Goal: Task Accomplishment & Management: Complete application form

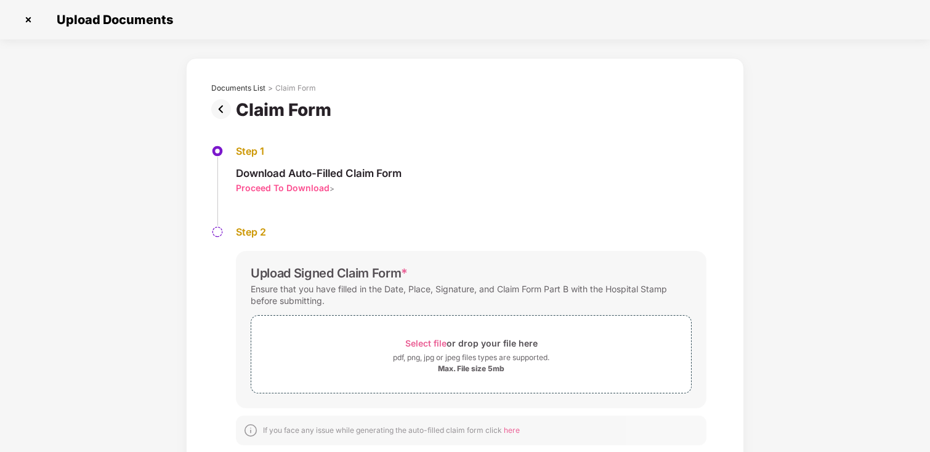
click at [220, 109] on img at bounding box center [223, 109] width 25 height 20
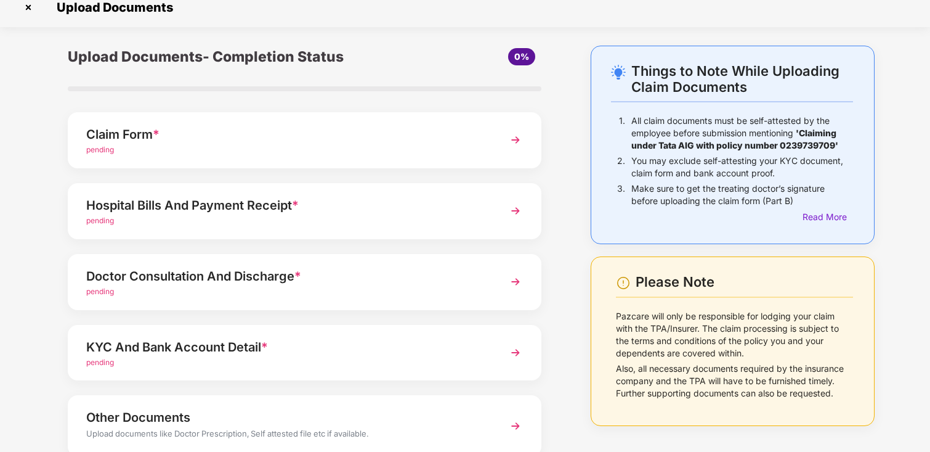
scroll to position [20, 0]
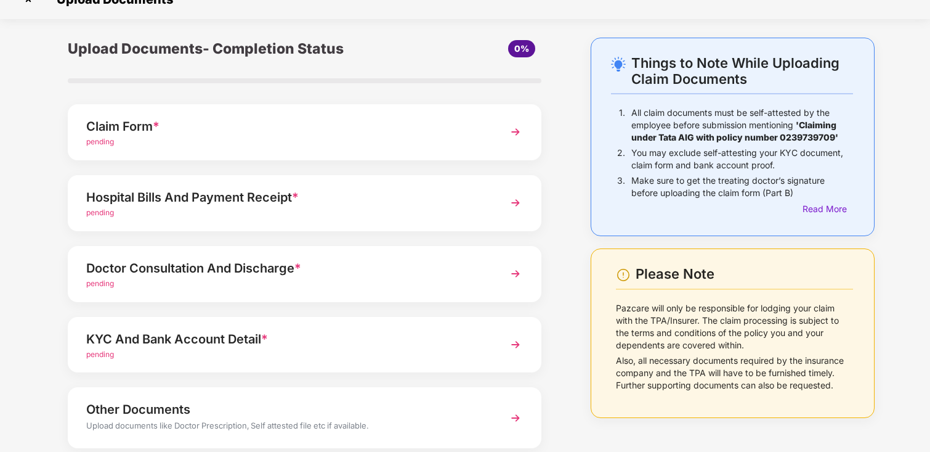
click at [343, 214] on div "pending" at bounding box center [286, 213] width 400 height 12
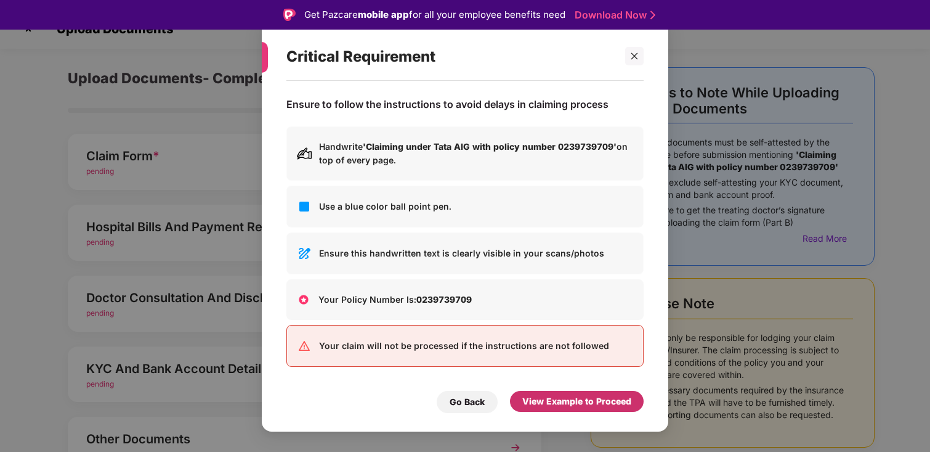
click at [571, 403] on div "View Example to Proceed" at bounding box center [576, 401] width 109 height 14
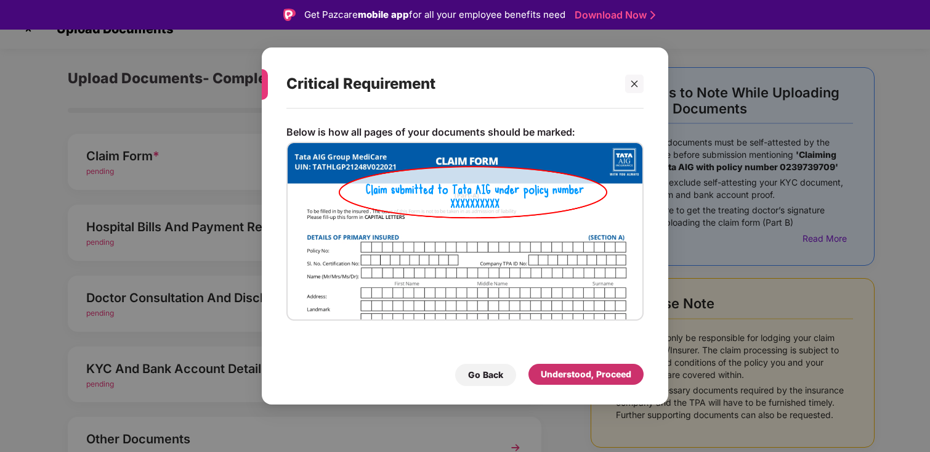
click at [575, 376] on div "Understood, Proceed" at bounding box center [586, 374] width 91 height 14
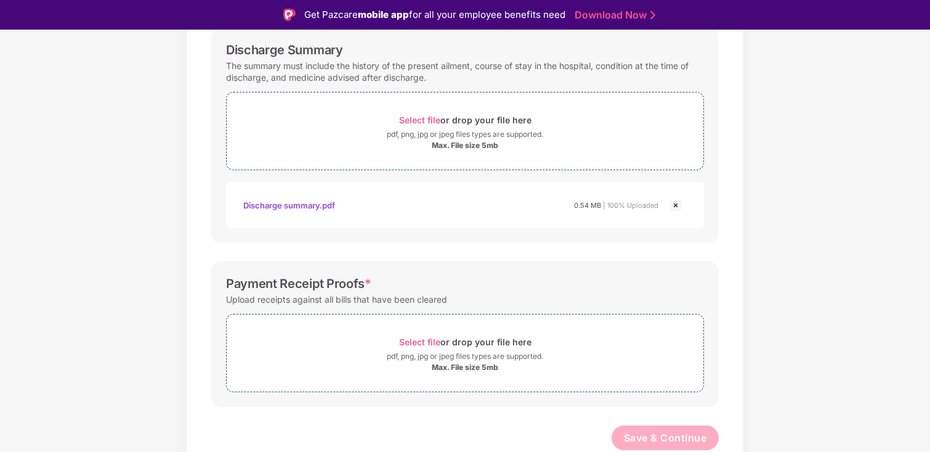
scroll to position [30, 0]
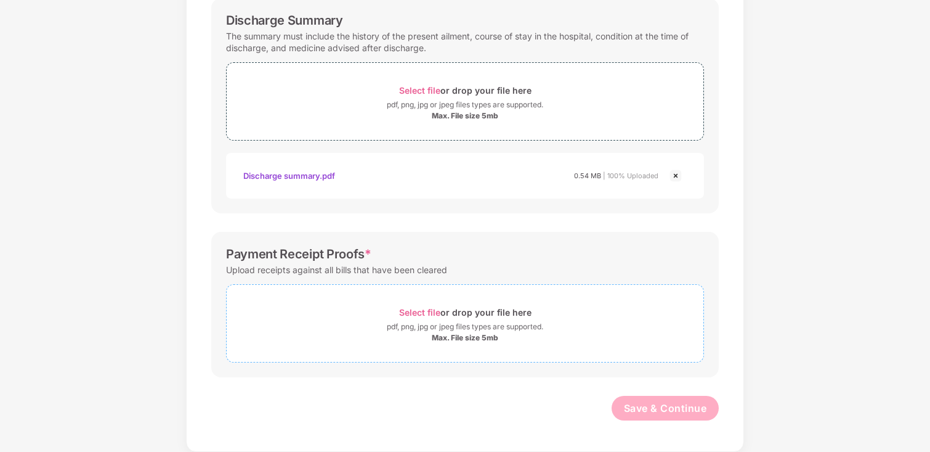
click at [434, 308] on span "Select file" at bounding box center [419, 312] width 41 height 10
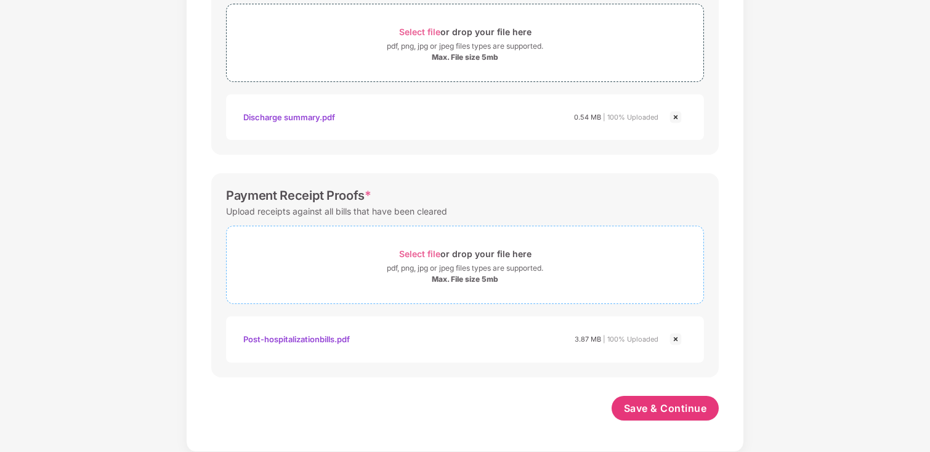
scroll to position [471, 0]
click at [656, 405] on span "Save & Continue" at bounding box center [665, 408] width 83 height 14
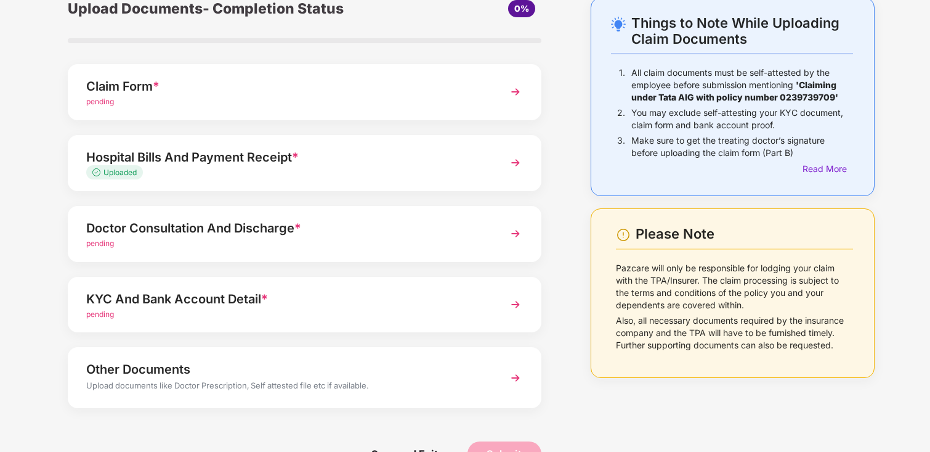
scroll to position [61, 0]
click at [369, 158] on div "Hospital Bills And Payment Receipt *" at bounding box center [286, 157] width 400 height 20
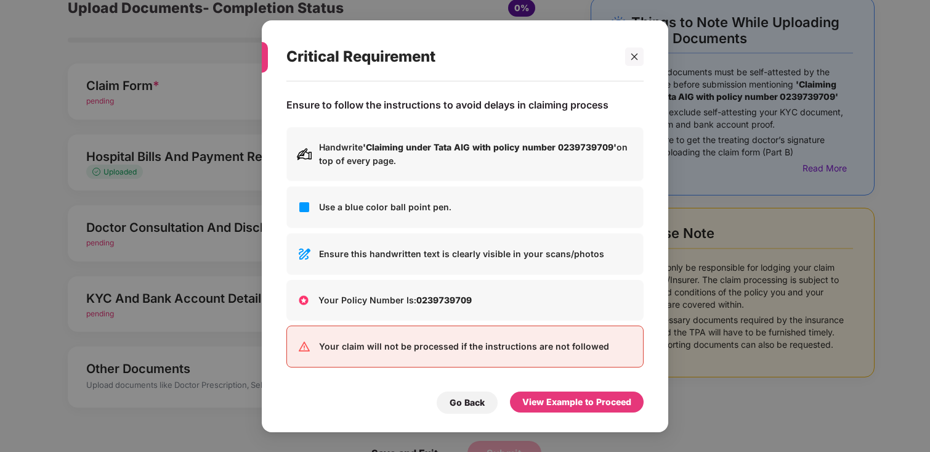
scroll to position [0, 0]
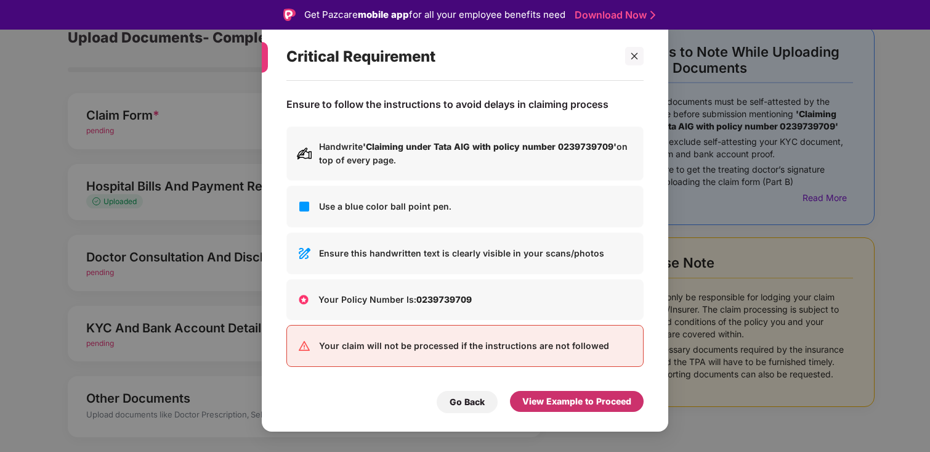
click at [554, 397] on div "View Example to Proceed" at bounding box center [576, 401] width 109 height 14
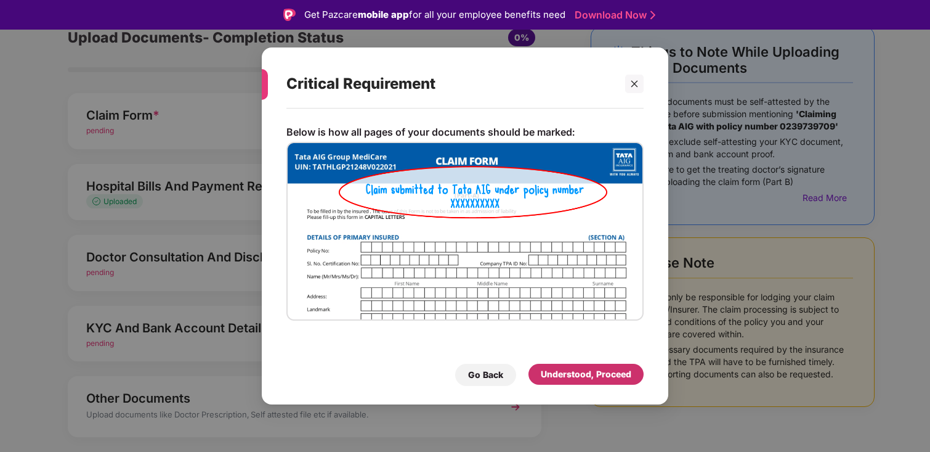
click at [585, 373] on div "Understood, Proceed" at bounding box center [586, 374] width 91 height 14
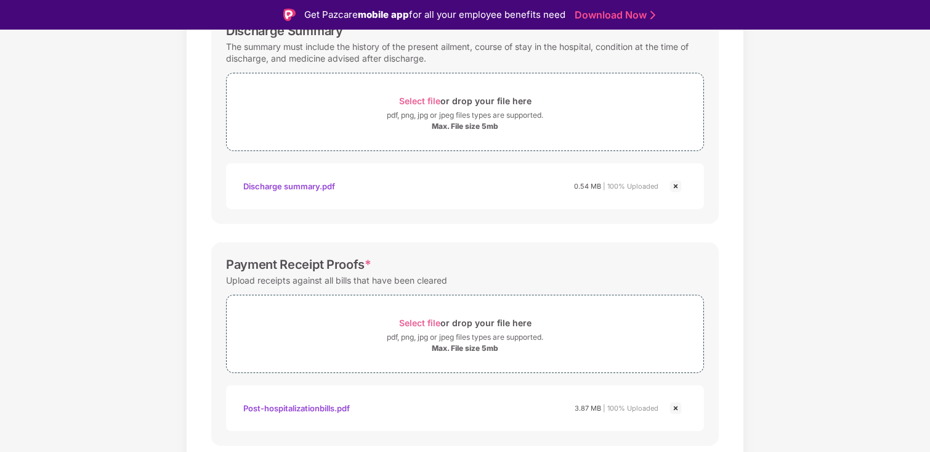
scroll to position [432, 0]
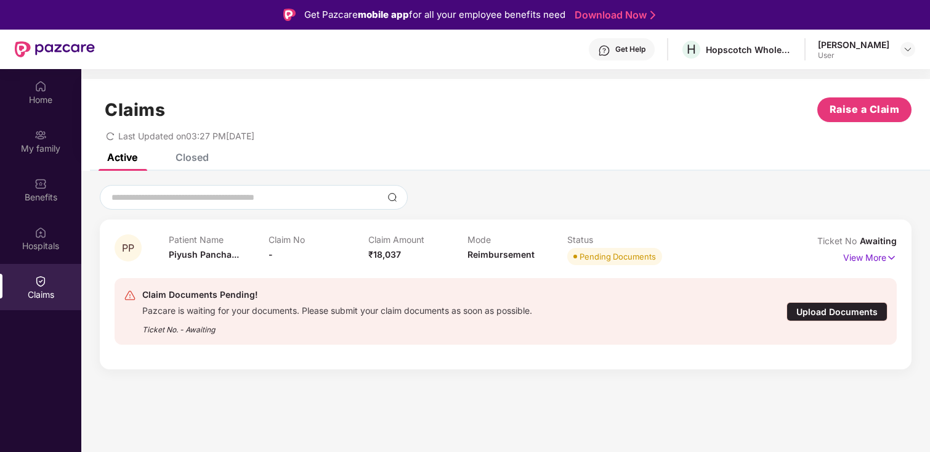
click at [49, 288] on div "Claims" at bounding box center [40, 294] width 81 height 12
click at [830, 318] on div "Upload Documents" at bounding box center [837, 311] width 101 height 19
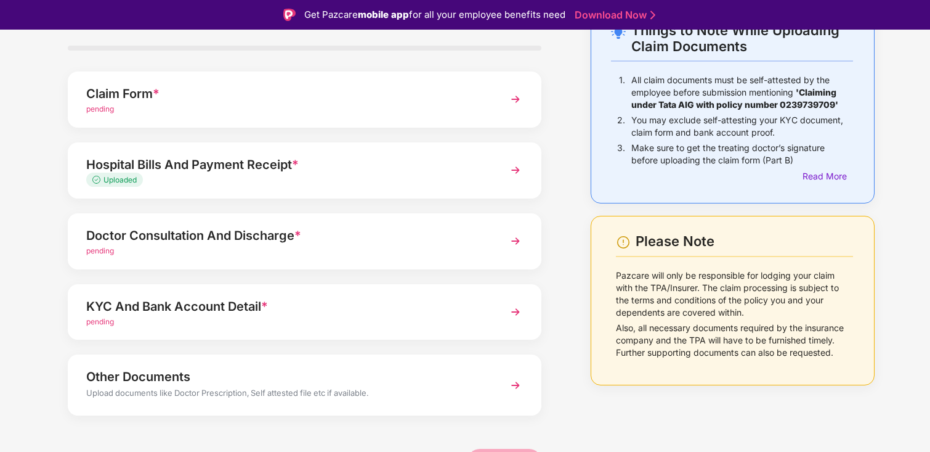
scroll to position [83, 0]
click at [384, 241] on div "Doctor Consultation And Discharge *" at bounding box center [286, 235] width 400 height 20
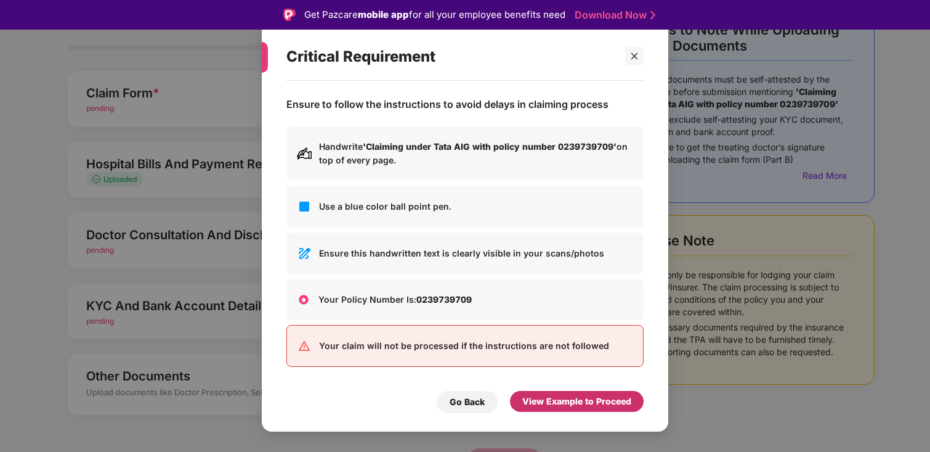
click at [591, 391] on div "View Example to Proceed" at bounding box center [577, 401] width 134 height 21
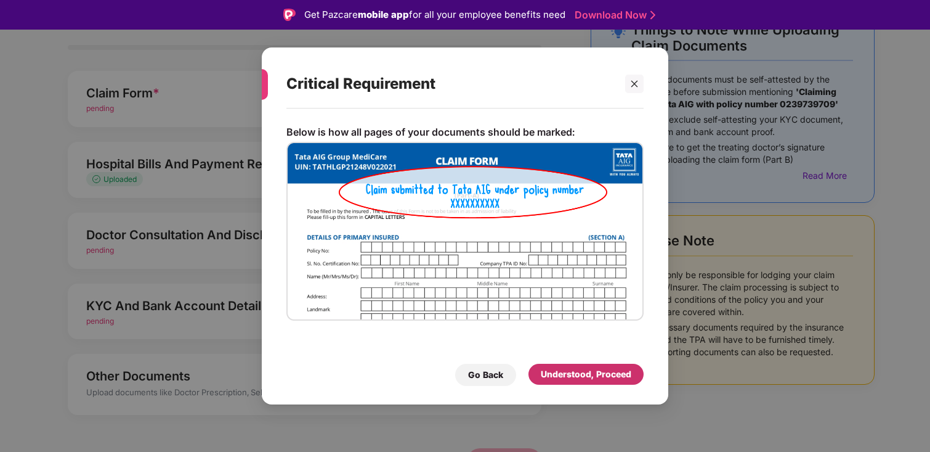
click at [598, 378] on div "Understood, Proceed" at bounding box center [586, 374] width 91 height 14
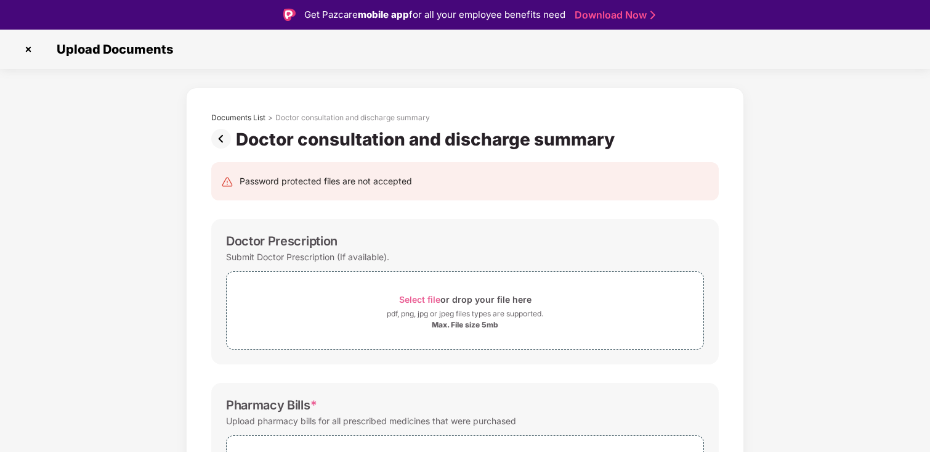
click at [224, 140] on img at bounding box center [223, 139] width 25 height 20
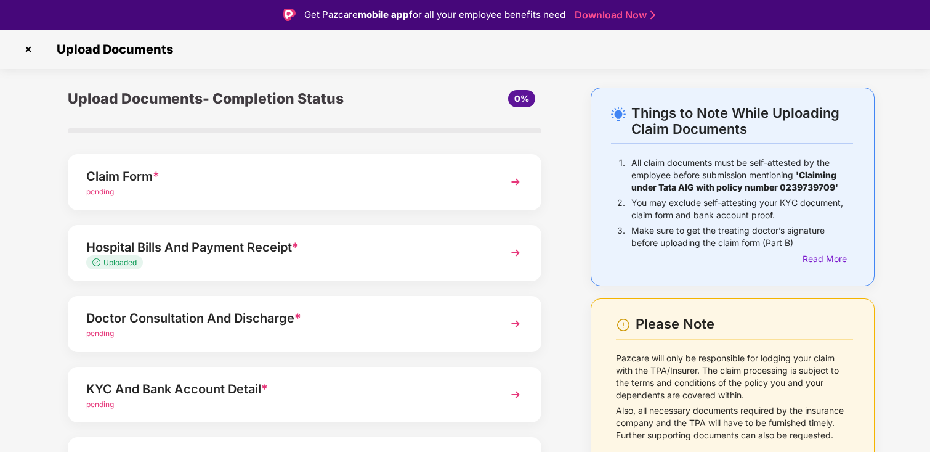
click at [400, 254] on div "Hospital Bills And Payment Receipt *" at bounding box center [286, 247] width 400 height 20
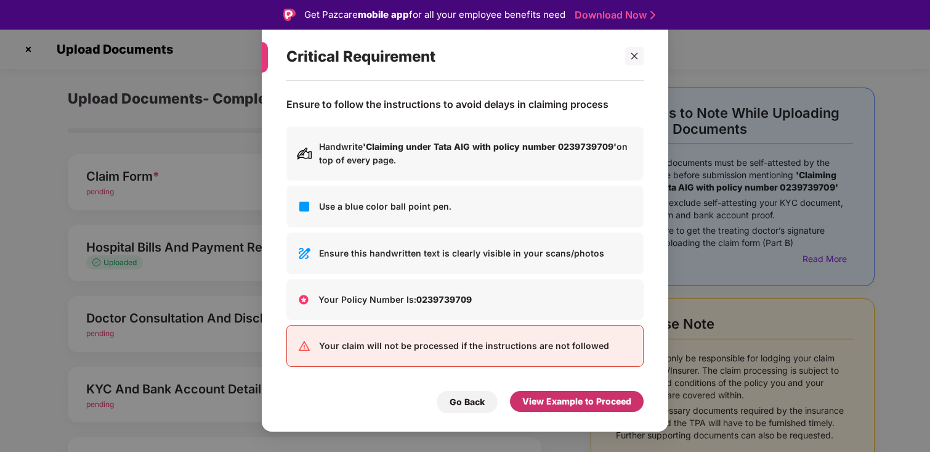
click at [562, 403] on div "View Example to Proceed" at bounding box center [576, 401] width 109 height 14
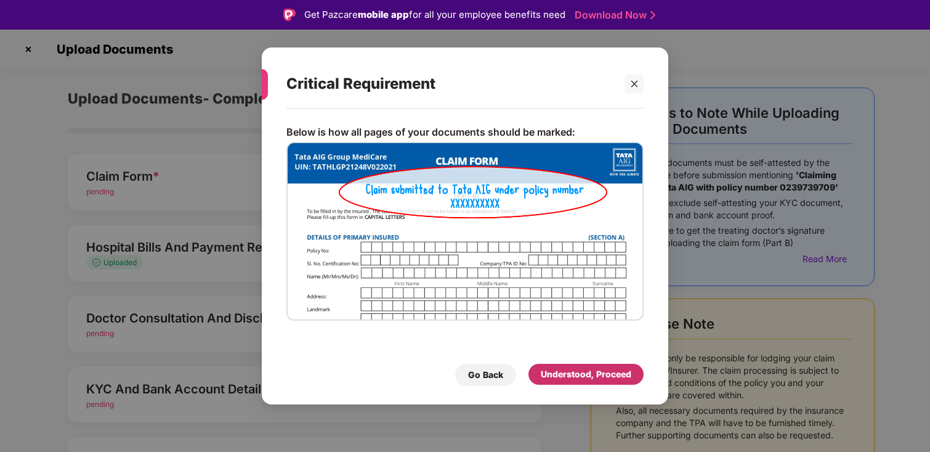
click at [569, 373] on div "Understood, Proceed" at bounding box center [586, 374] width 91 height 14
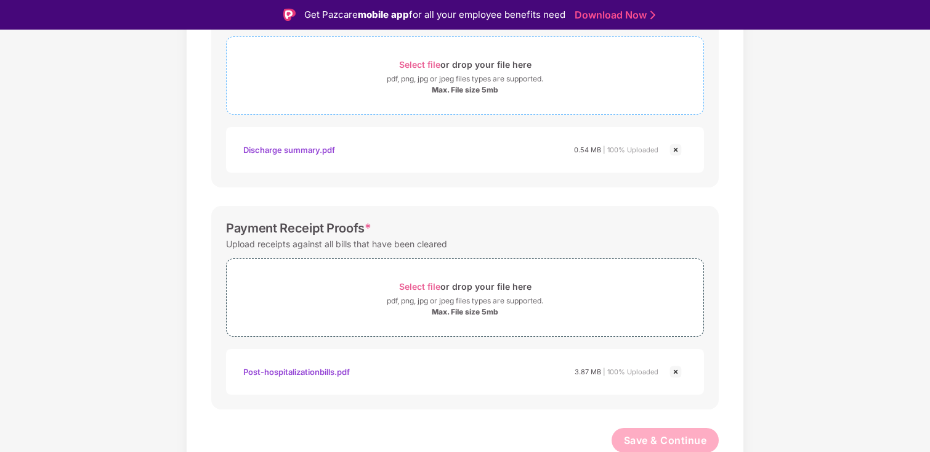
scroll to position [471, 0]
drag, startPoint x: 225, startPoint y: 227, endPoint x: 328, endPoint y: 227, distance: 102.9
click at [325, 227] on div "Payment Receipt Proofs *" at bounding box center [298, 225] width 145 height 15
click at [332, 227] on div "Payment Receipt Proofs *" at bounding box center [298, 225] width 145 height 15
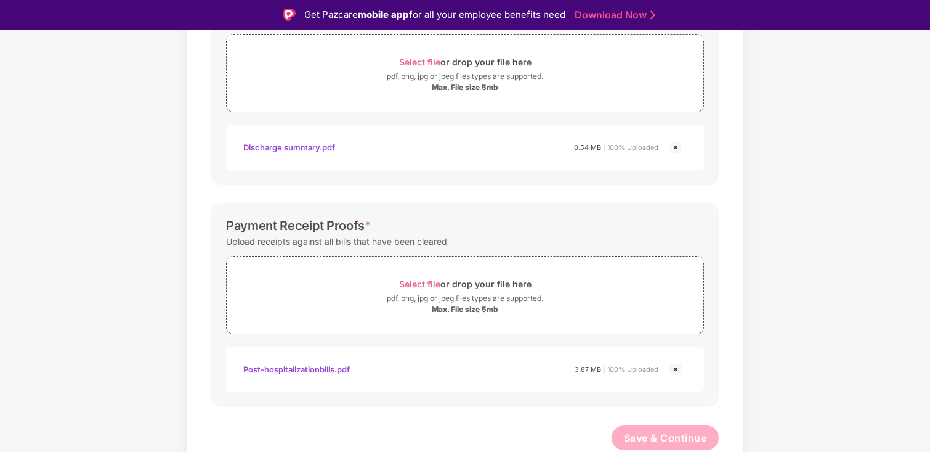
click at [332, 227] on div "Payment Receipt Proofs *" at bounding box center [298, 225] width 145 height 15
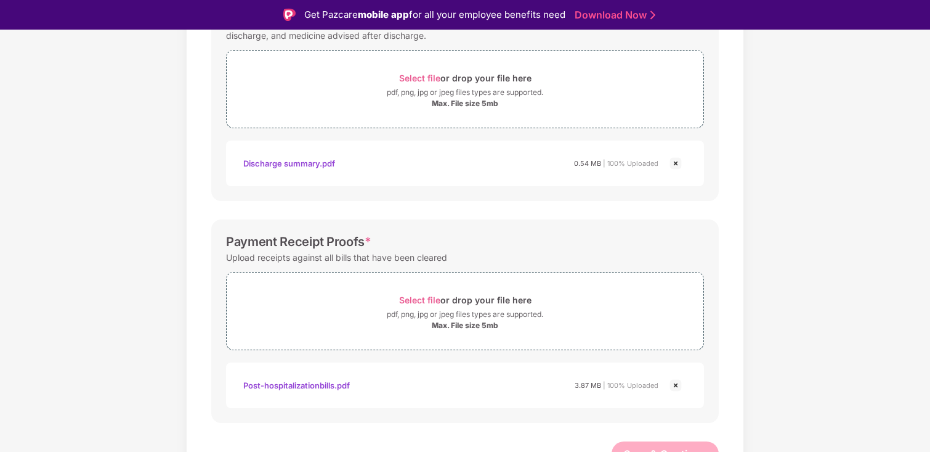
scroll to position [0, 0]
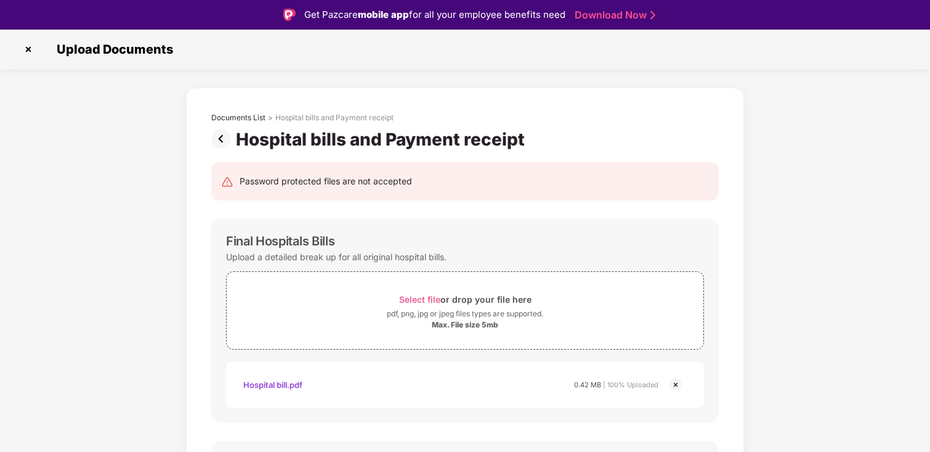
click at [217, 135] on img at bounding box center [223, 139] width 25 height 20
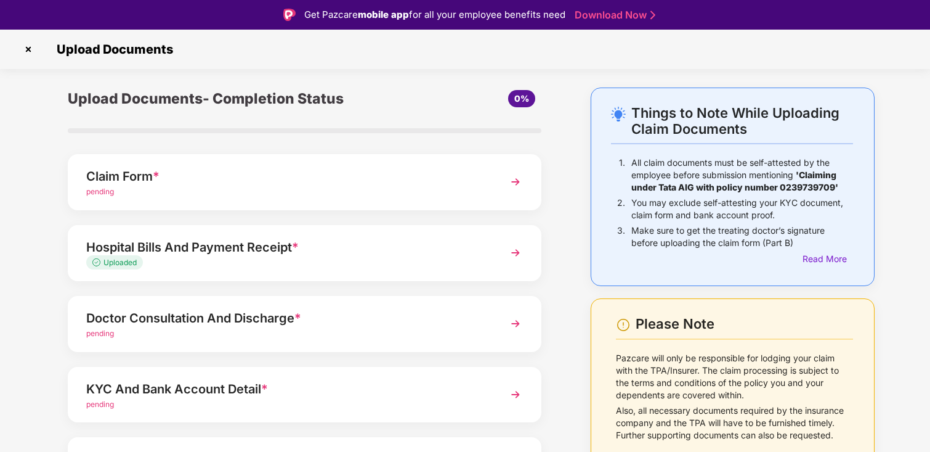
scroll to position [30, 0]
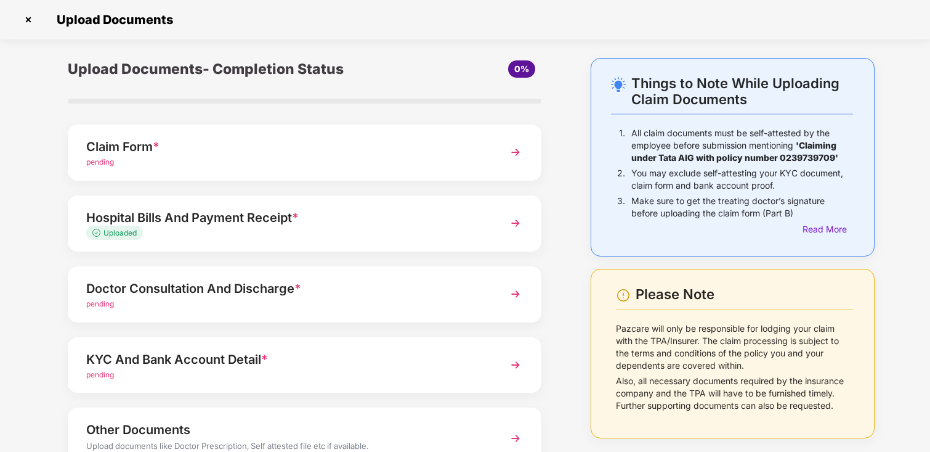
click at [385, 290] on div "Doctor Consultation And Discharge *" at bounding box center [286, 288] width 400 height 20
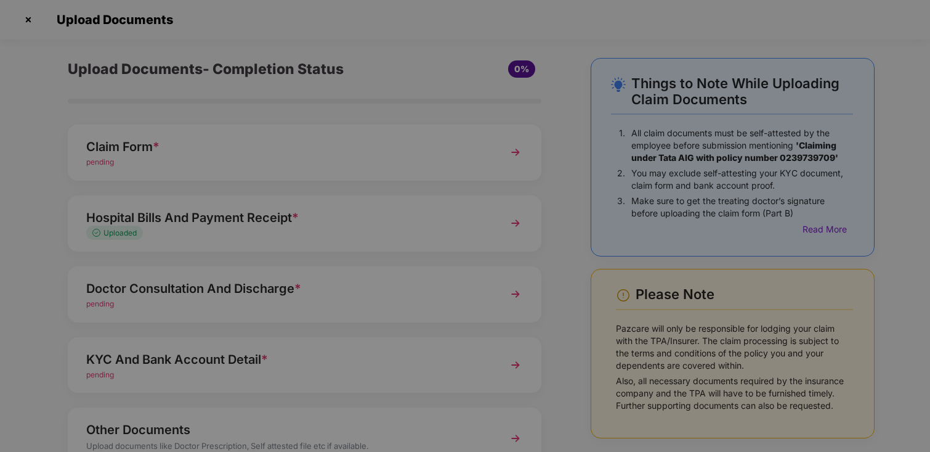
scroll to position [0, 0]
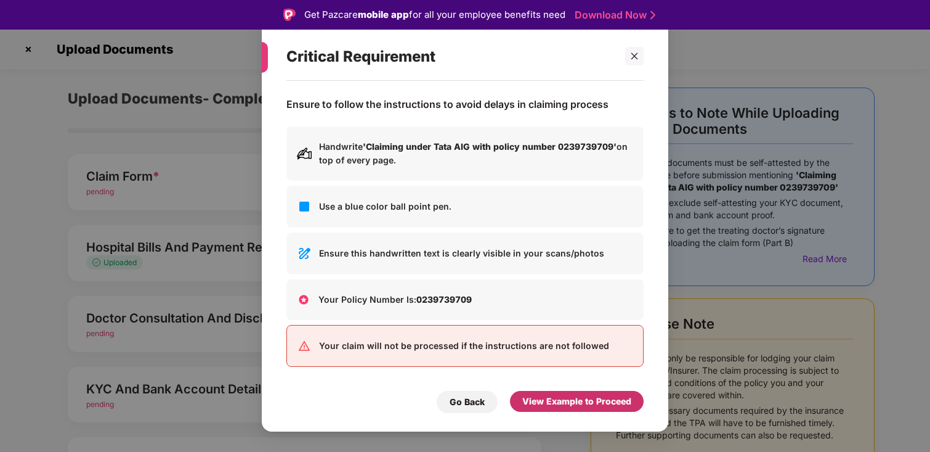
click at [573, 408] on div "View Example to Proceed" at bounding box center [577, 401] width 134 height 21
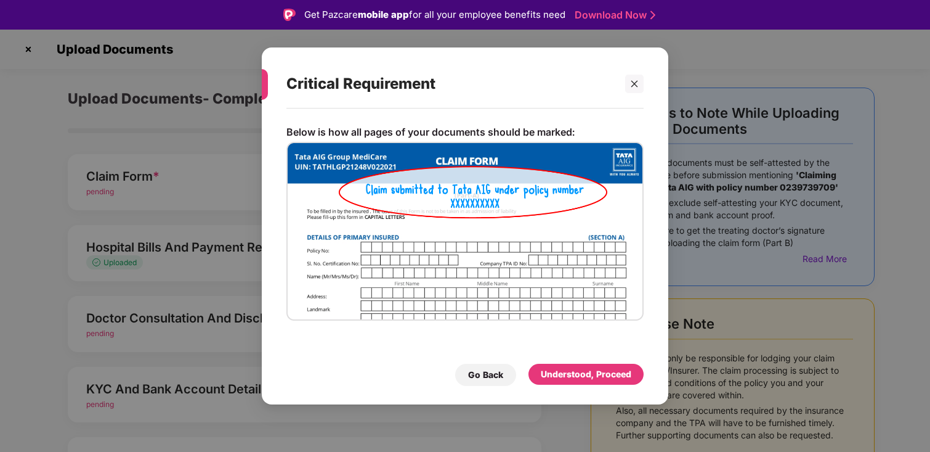
click at [564, 383] on div "Understood, Proceed" at bounding box center [586, 373] width 115 height 21
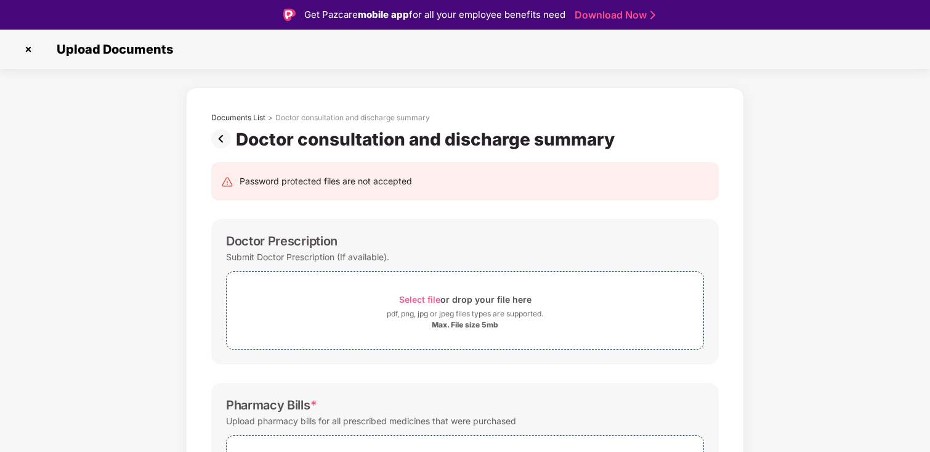
click at [221, 129] on img at bounding box center [223, 139] width 25 height 20
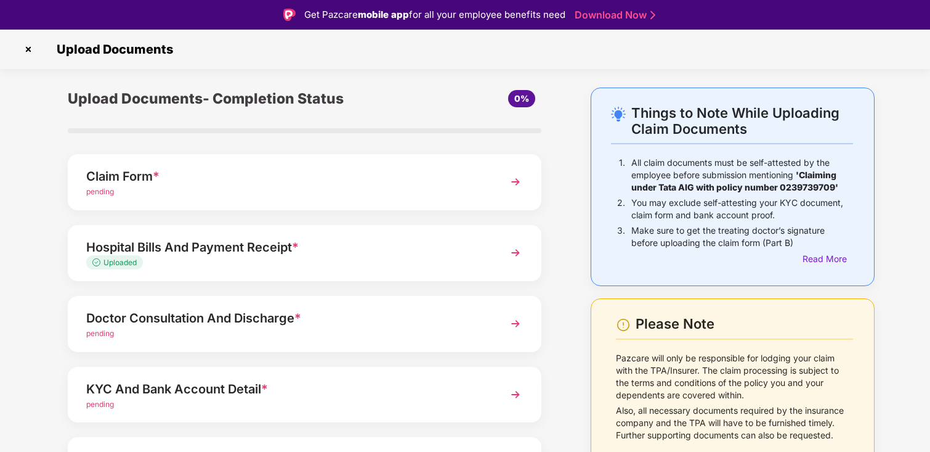
click at [314, 248] on div "Hospital Bills And Payment Receipt *" at bounding box center [286, 247] width 400 height 20
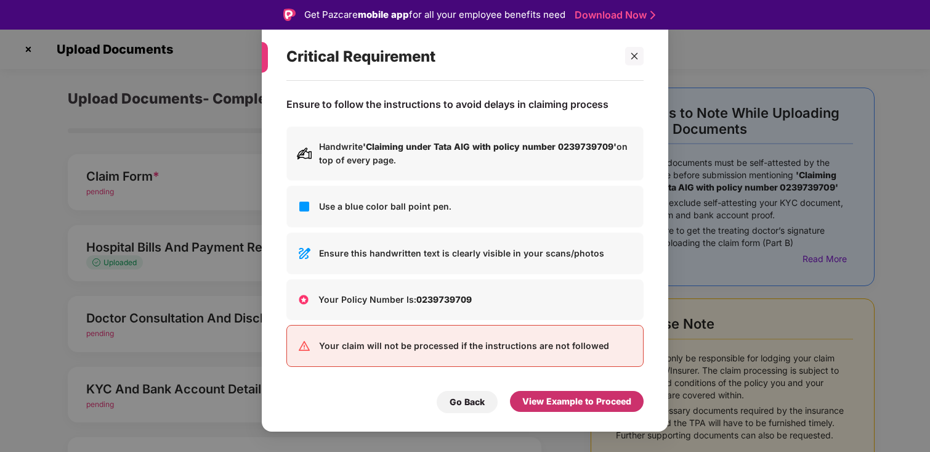
click at [543, 399] on div "View Example to Proceed" at bounding box center [576, 401] width 109 height 14
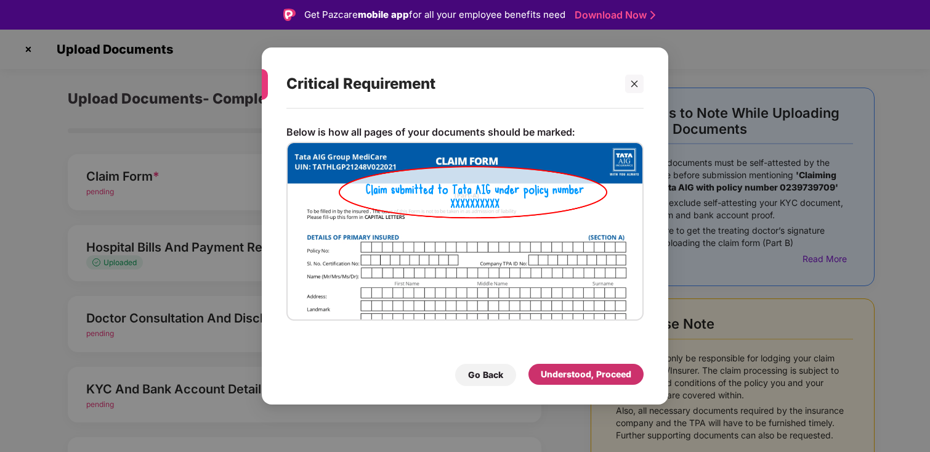
click at [553, 379] on div "Understood, Proceed" at bounding box center [586, 374] width 91 height 14
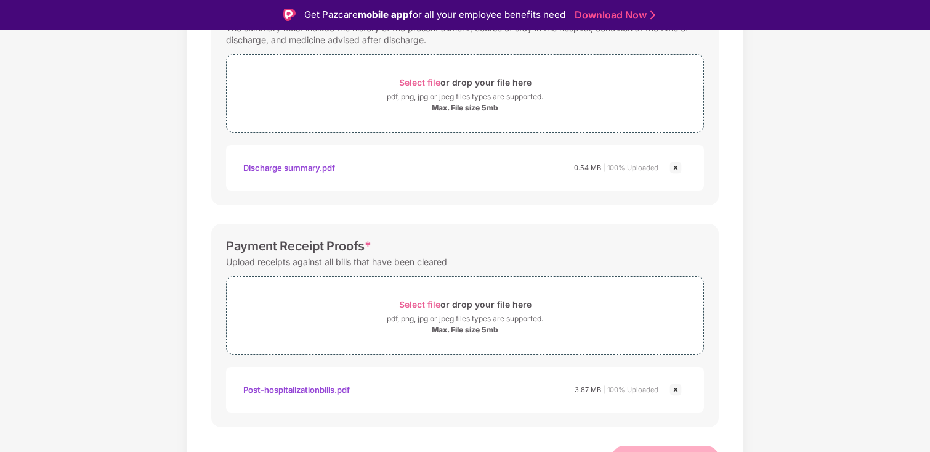
scroll to position [471, 0]
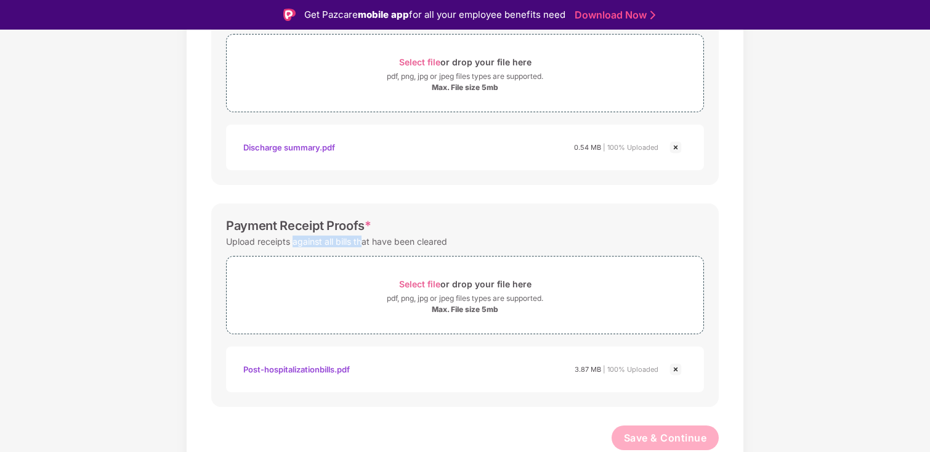
drag, startPoint x: 294, startPoint y: 243, endPoint x: 363, endPoint y: 243, distance: 69.0
click at [362, 243] on div "Upload receipts against all bills that have been cleared" at bounding box center [336, 241] width 221 height 17
click at [384, 243] on div "Upload receipts against all bills that have been cleared" at bounding box center [336, 241] width 221 height 17
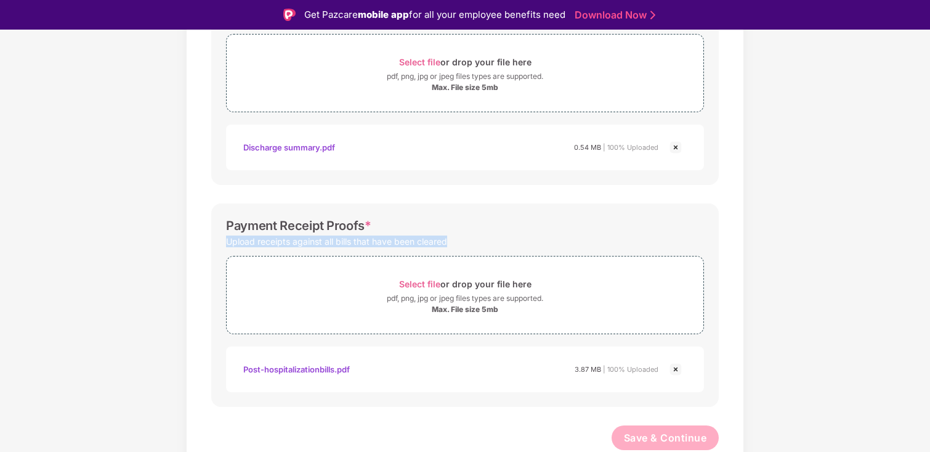
click at [387, 245] on div "Upload receipts against all bills that have been cleared" at bounding box center [336, 241] width 221 height 17
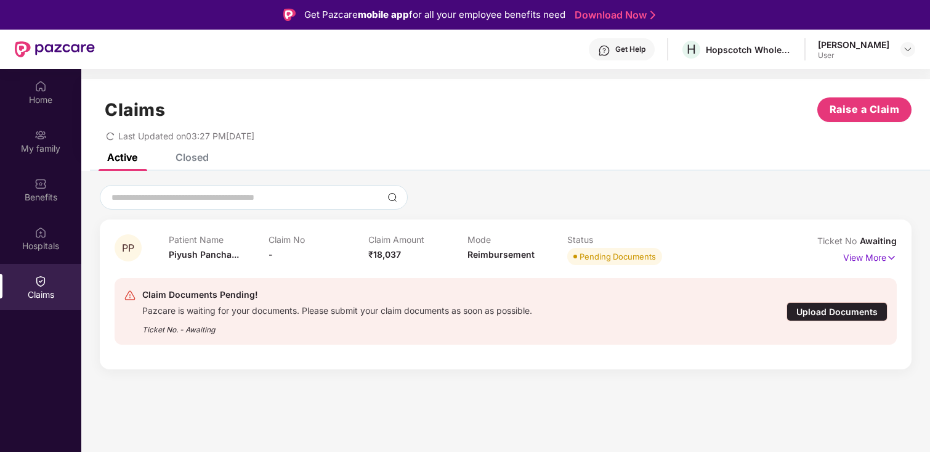
click at [806, 303] on div "Upload Documents" at bounding box center [837, 311] width 101 height 19
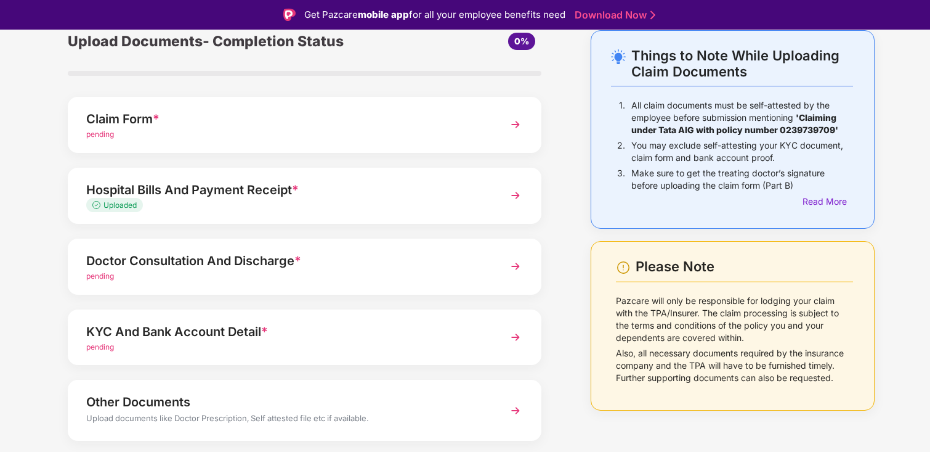
scroll to position [61, 0]
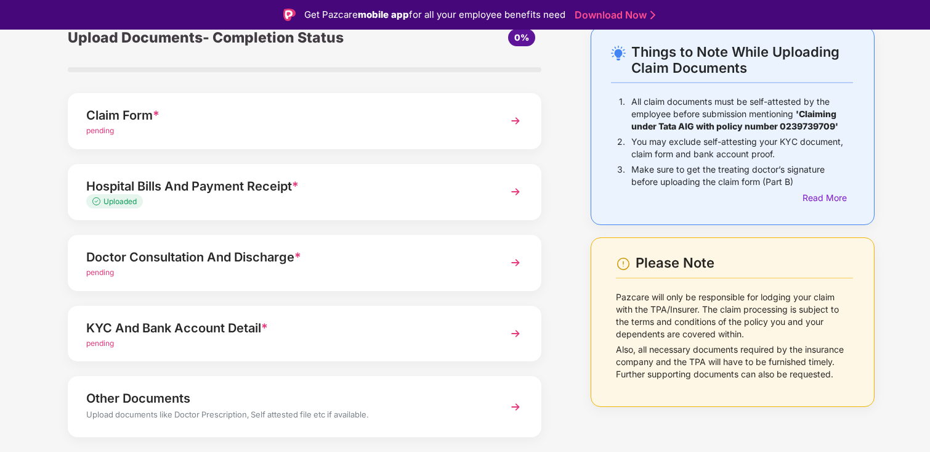
click at [366, 278] on div "Doctor Consultation And Discharge * pending" at bounding box center [305, 263] width 474 height 56
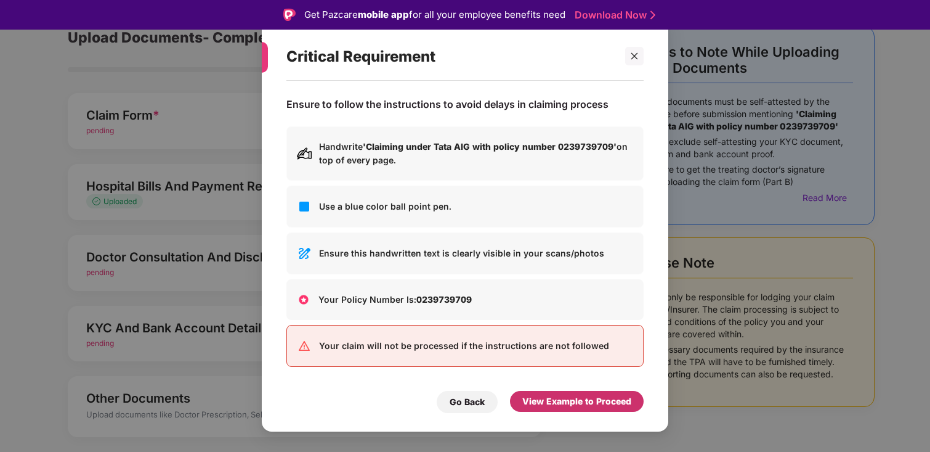
click at [607, 395] on div "View Example to Proceed" at bounding box center [576, 401] width 109 height 14
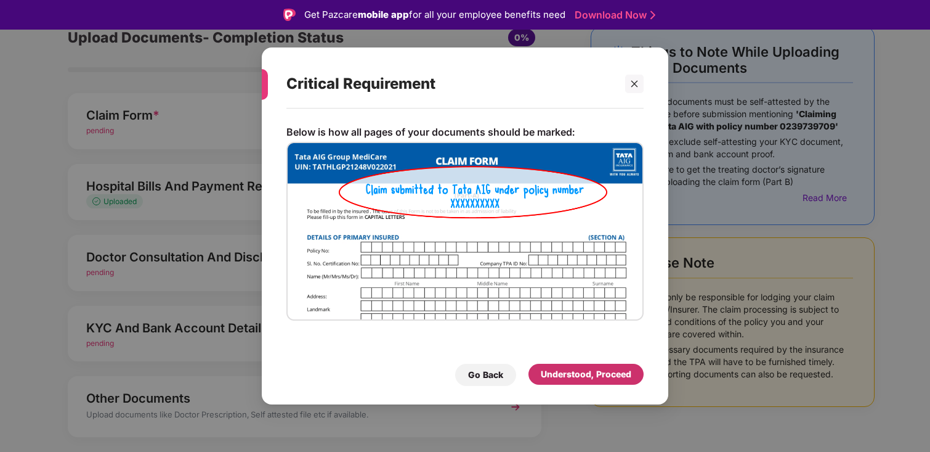
click at [567, 367] on div "Understood, Proceed" at bounding box center [586, 374] width 91 height 14
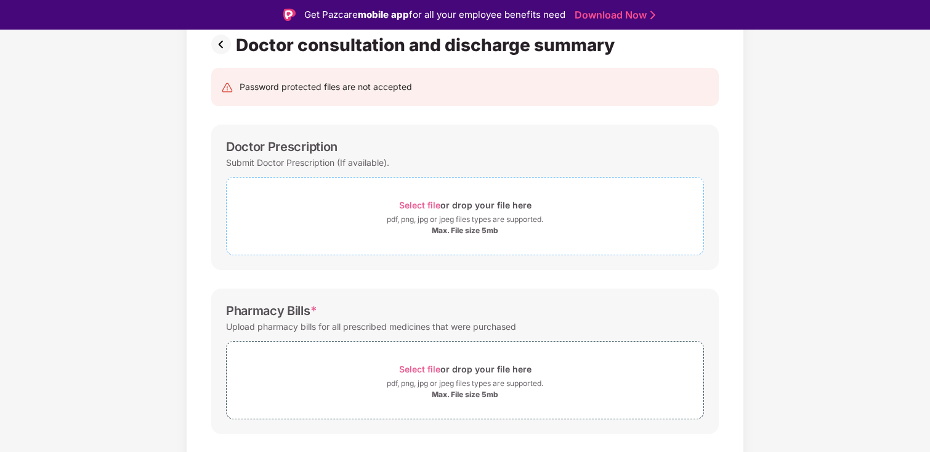
scroll to position [95, 0]
click at [469, 229] on div "Max. File size 5mb" at bounding box center [465, 230] width 67 height 10
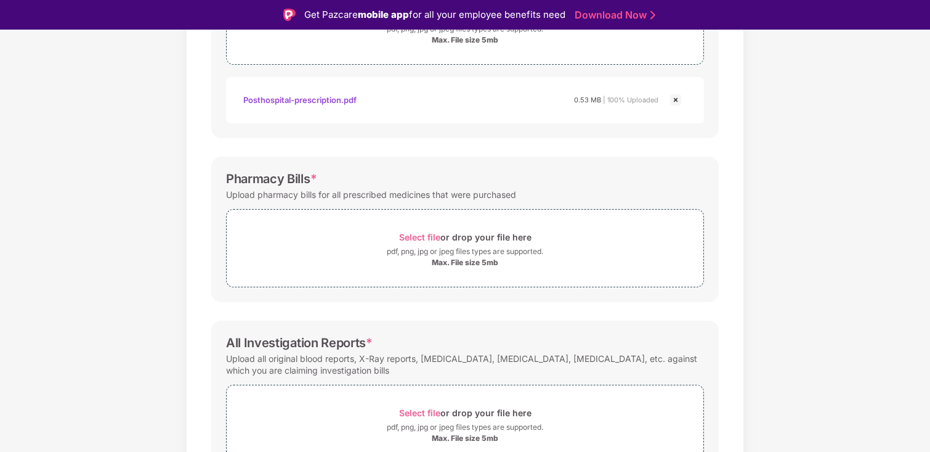
scroll to position [286, 0]
click at [424, 234] on span "Select file" at bounding box center [419, 235] width 41 height 10
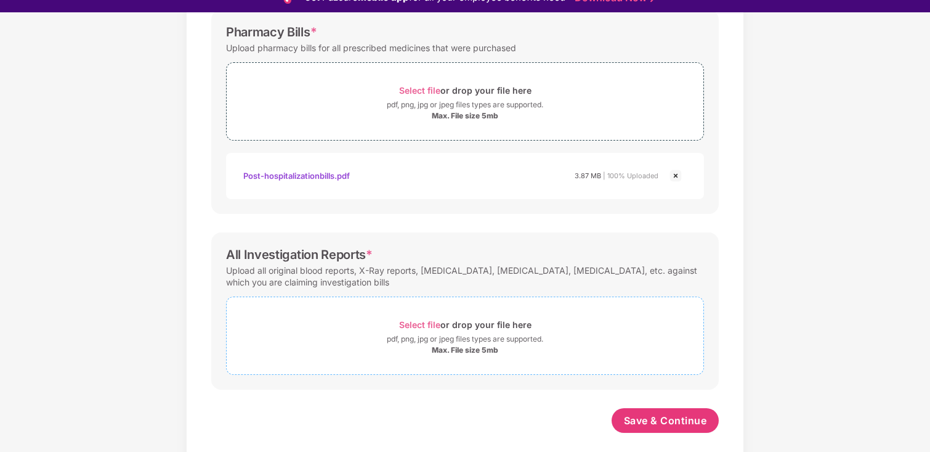
scroll to position [30, 0]
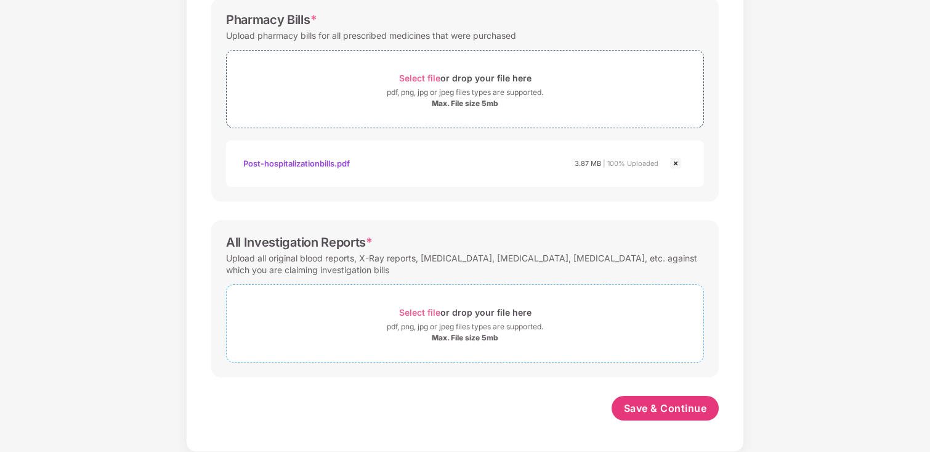
click at [425, 311] on span "Select file" at bounding box center [419, 312] width 41 height 10
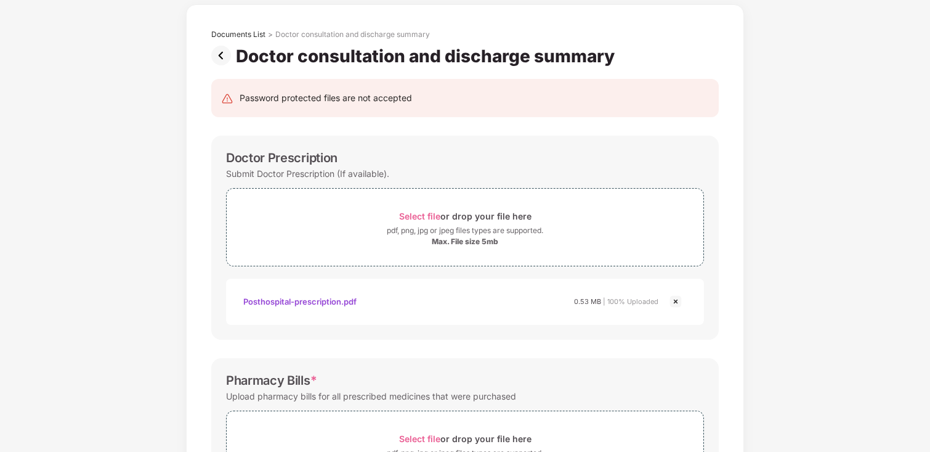
scroll to position [62, 0]
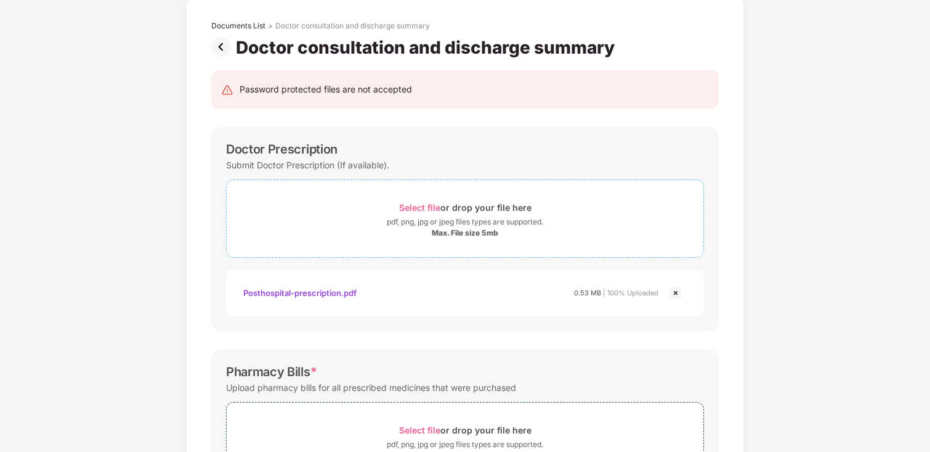
click at [422, 206] on span "Select file" at bounding box center [419, 207] width 41 height 10
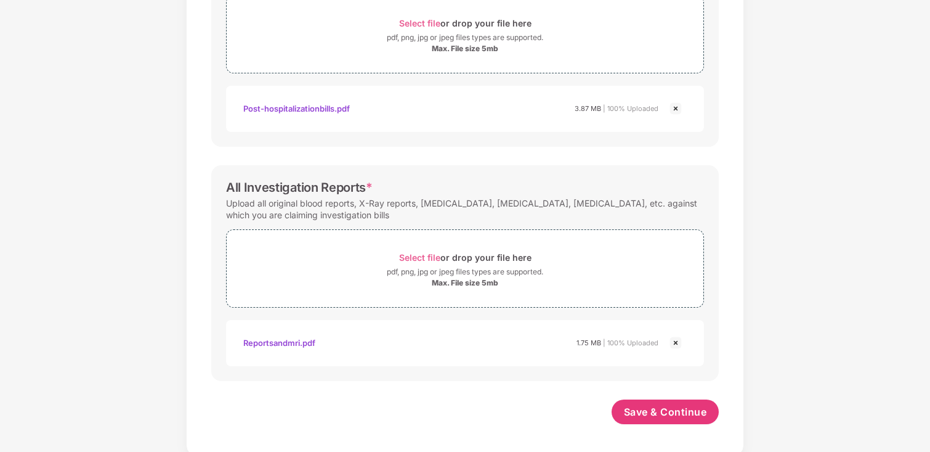
scroll to position [531, 0]
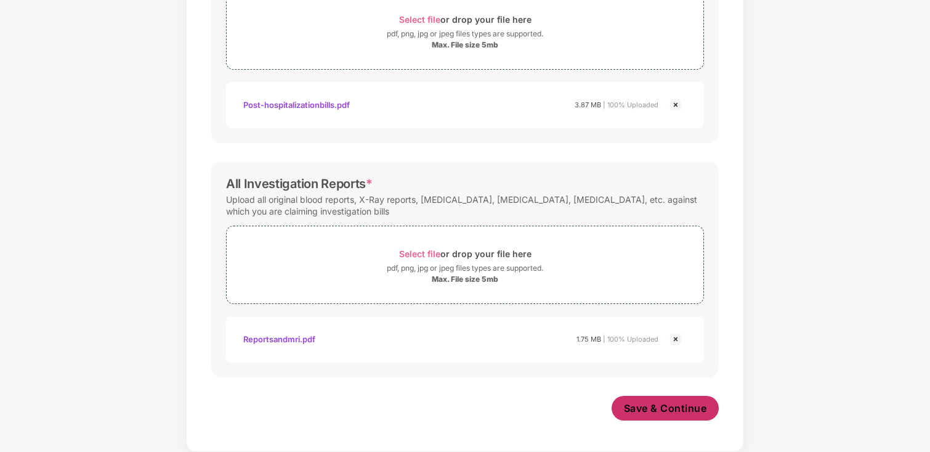
click at [670, 413] on span "Save & Continue" at bounding box center [665, 408] width 83 height 14
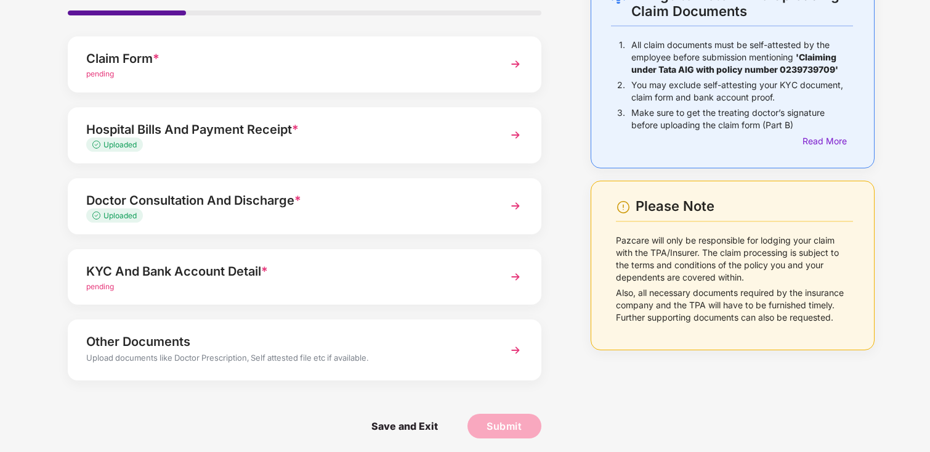
scroll to position [91, 0]
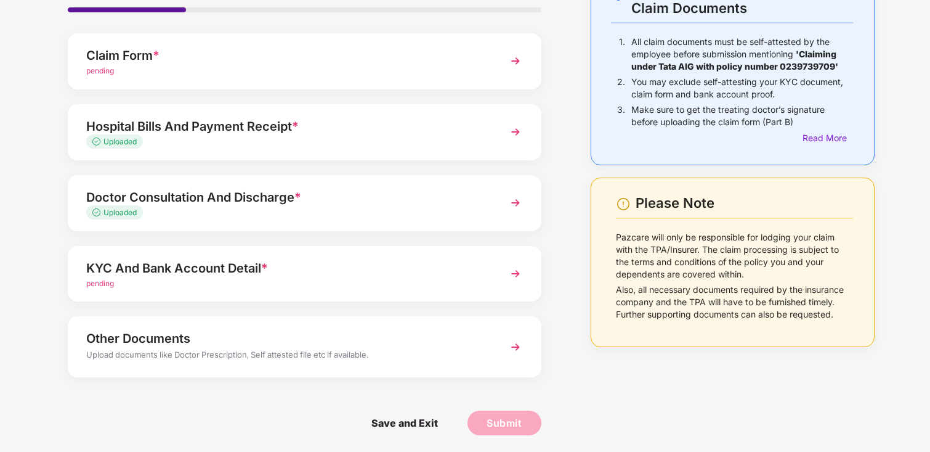
click at [400, 284] on div "pending" at bounding box center [286, 284] width 400 height 12
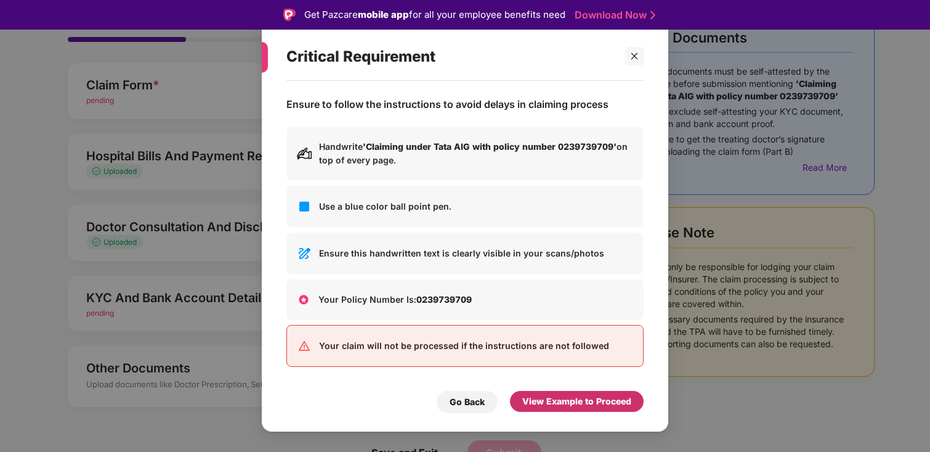
click at [572, 399] on div "View Example to Proceed" at bounding box center [576, 401] width 109 height 14
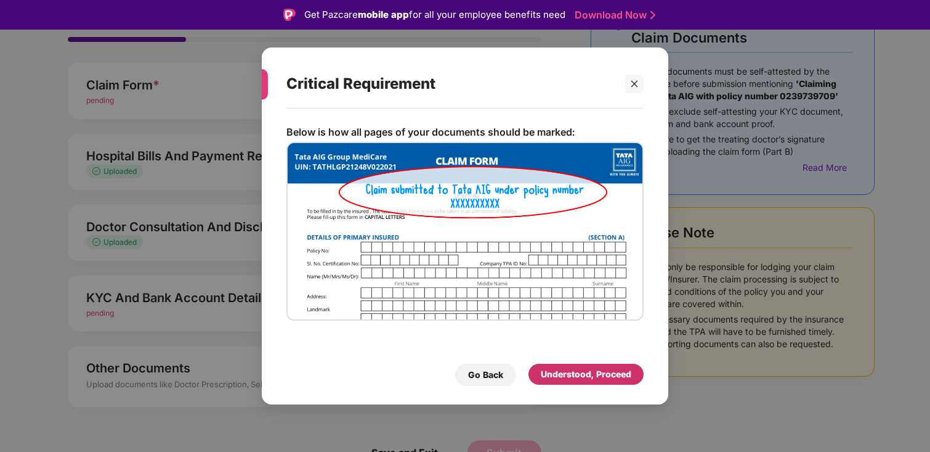
click at [568, 370] on div "Understood, Proceed" at bounding box center [586, 374] width 91 height 14
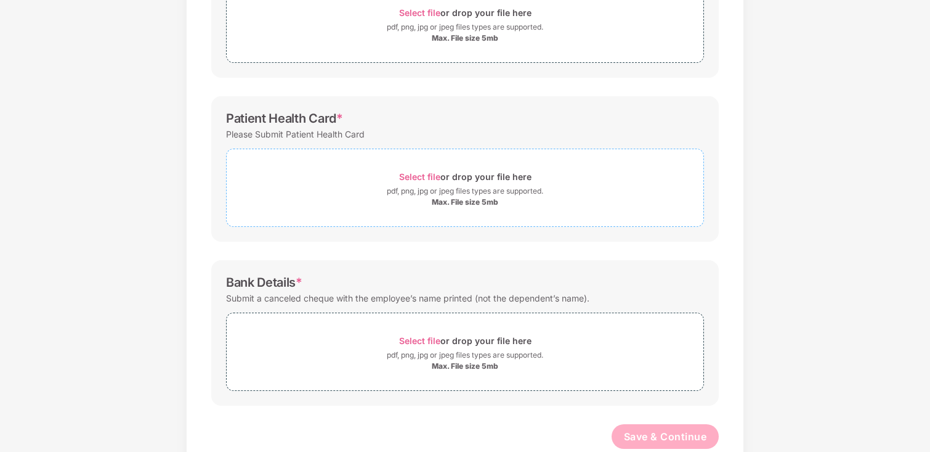
scroll to position [263, 0]
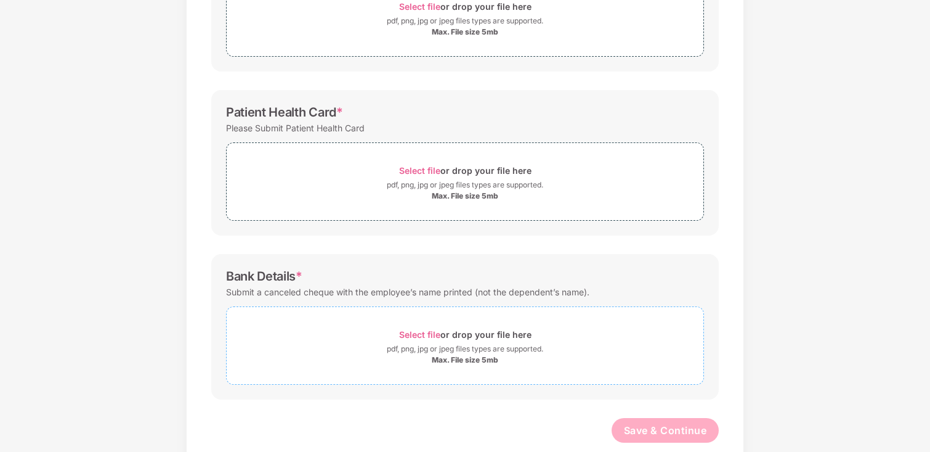
click at [455, 355] on div "Max. File size 5mb" at bounding box center [465, 360] width 67 height 10
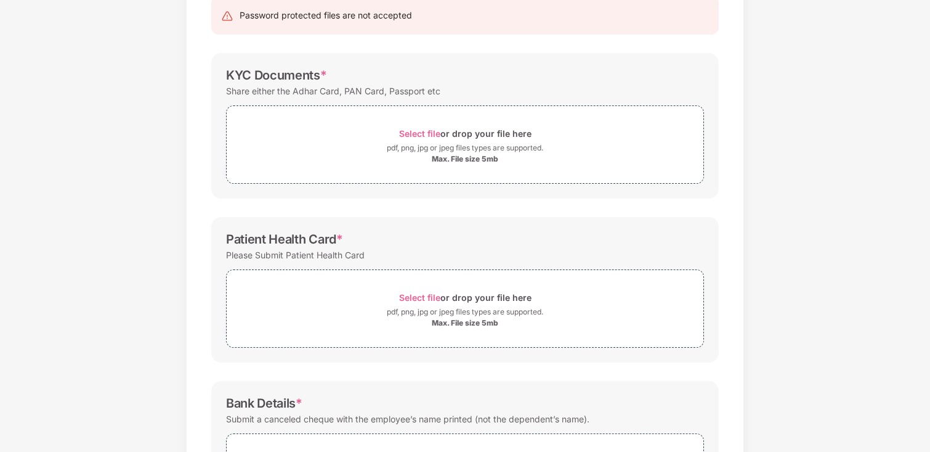
scroll to position [142, 0]
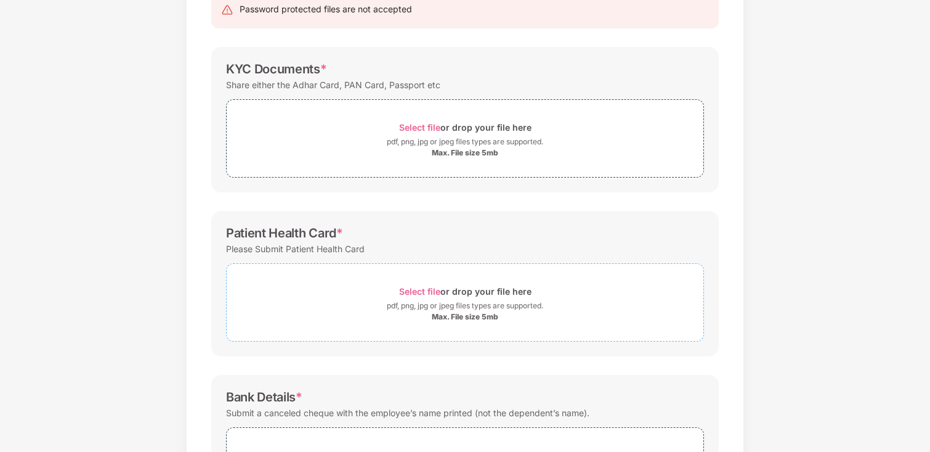
click at [418, 286] on span "Select file" at bounding box center [419, 291] width 41 height 10
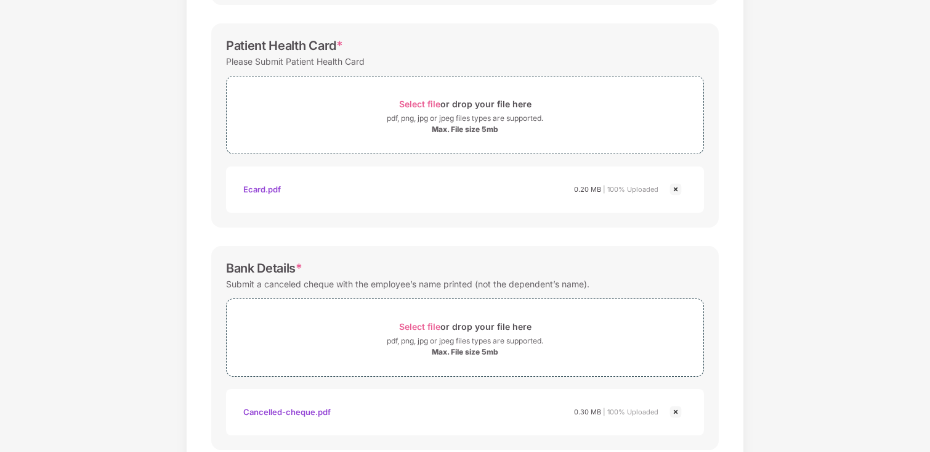
scroll to position [461, 0]
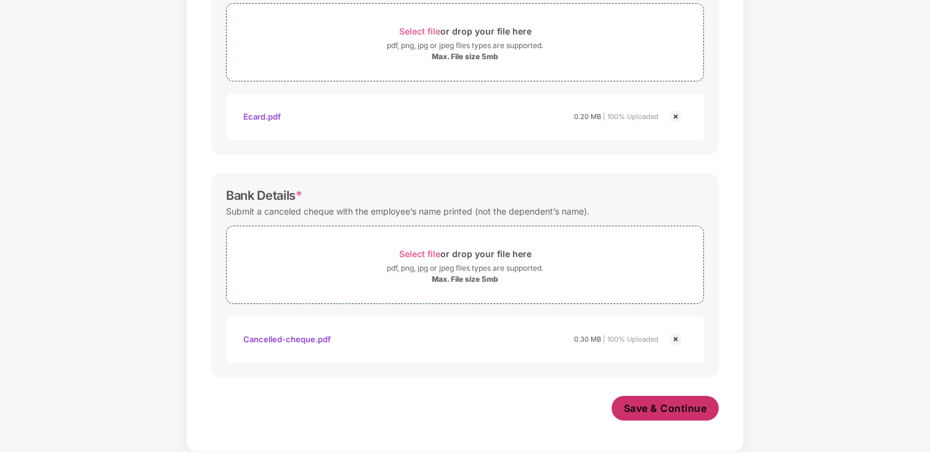
click at [663, 408] on span "Save & Continue" at bounding box center [665, 408] width 83 height 14
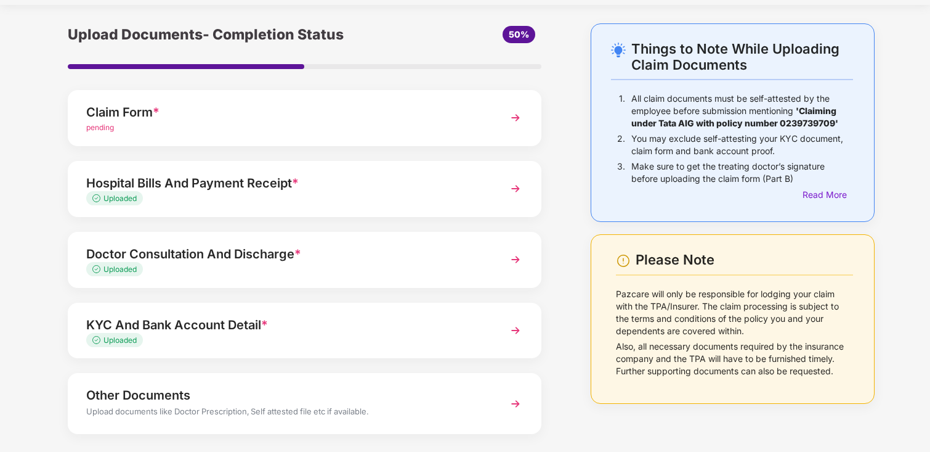
scroll to position [93, 0]
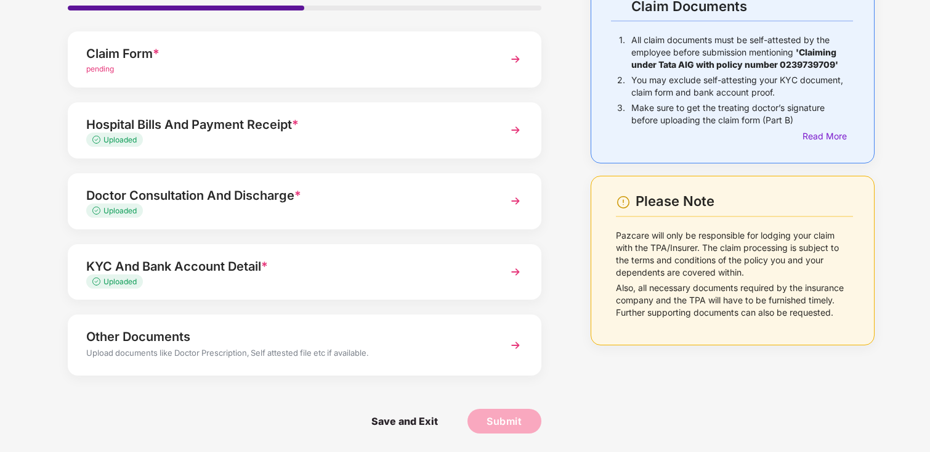
click at [388, 358] on div "Upload documents like Doctor Prescription, Self attested file etc if available." at bounding box center [286, 354] width 400 height 16
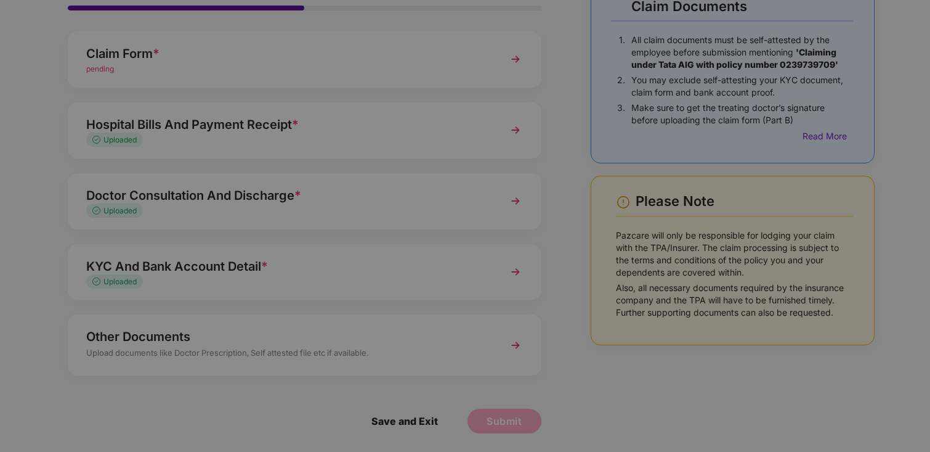
scroll to position [0, 0]
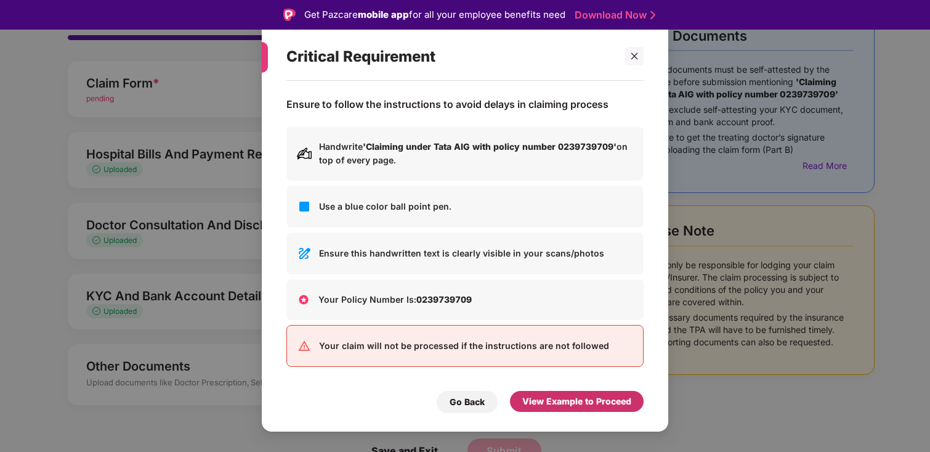
click at [564, 401] on div "View Example to Proceed" at bounding box center [576, 401] width 109 height 14
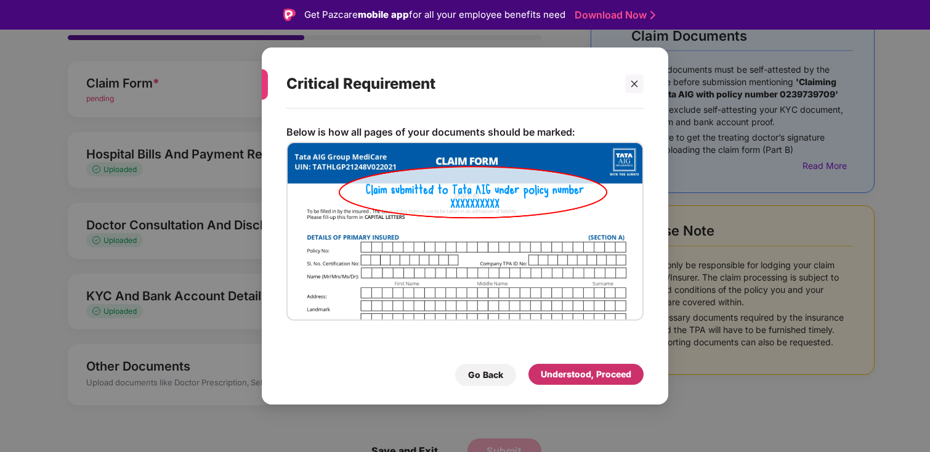
click at [554, 381] on div "Understood, Proceed" at bounding box center [586, 373] width 115 height 21
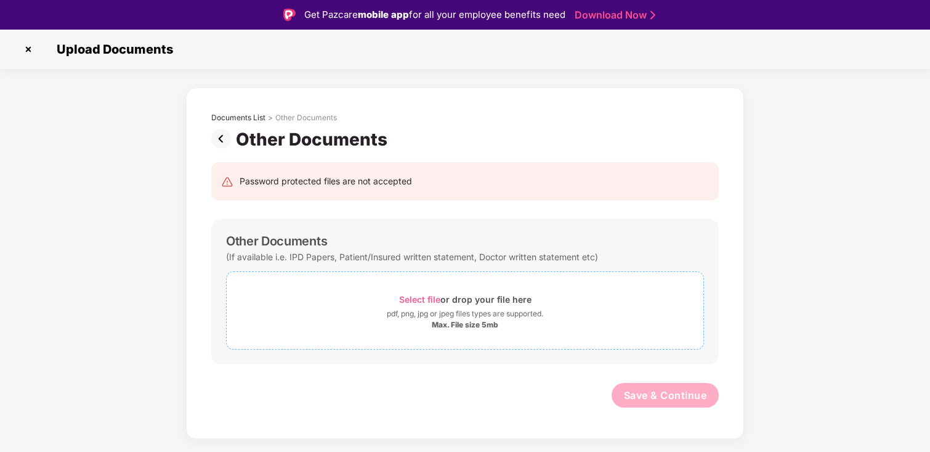
scroll to position [30, 0]
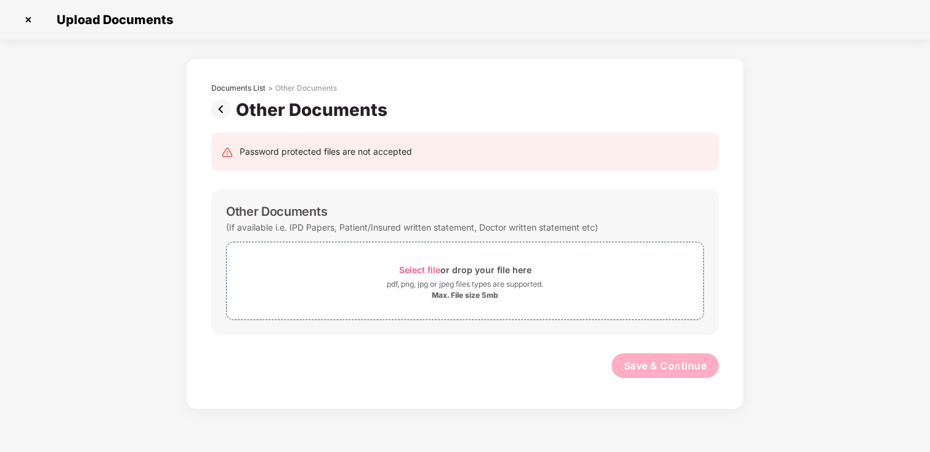
click at [214, 100] on img at bounding box center [223, 109] width 25 height 20
